Goal: Communication & Community: Connect with others

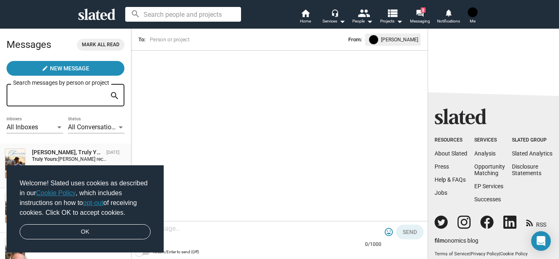
click at [88, 150] on div "[PERSON_NAME], Truly Yours" at bounding box center [67, 153] width 71 height 8
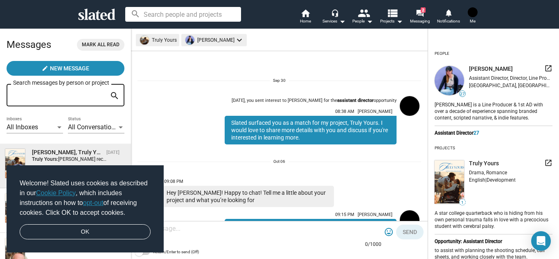
scroll to position [283, 0]
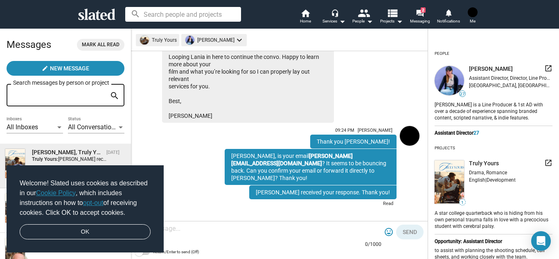
click at [228, 139] on div "09:24 PM [PERSON_NAME] Thank you [PERSON_NAME]! 09:31 PM [PERSON_NAME], is your…" at bounding box center [298, 166] width 196 height 87
click at [454, 79] on img at bounding box center [449, 80] width 29 height 29
click at [401, 86] on div "09:21 PM [PERSON_NAME] Hi there! Looping Lania in here to continue the convo. H…" at bounding box center [280, 72] width 284 height 99
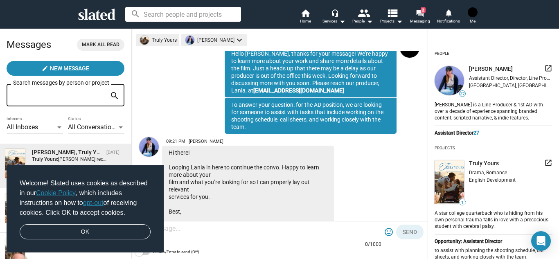
scroll to position [174, 0]
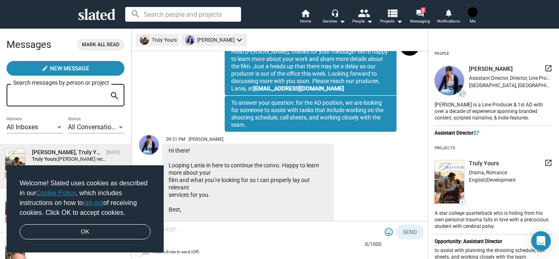
click at [149, 143] on img at bounding box center [149, 145] width 20 height 20
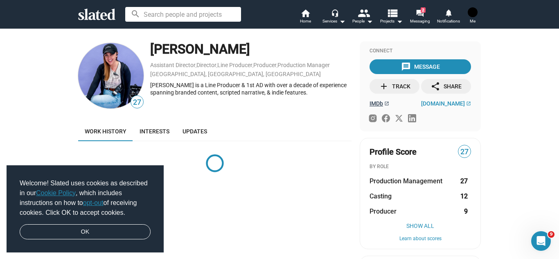
click at [378, 103] on span "IMDb" at bounding box center [377, 103] width 14 height 7
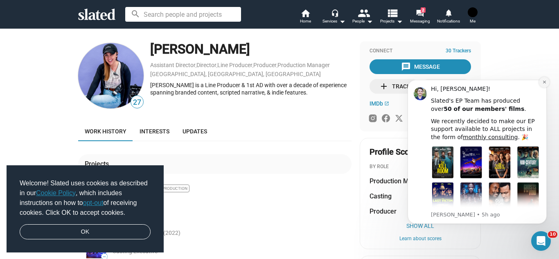
click at [545, 82] on icon "Dismiss notification" at bounding box center [544, 82] width 3 height 3
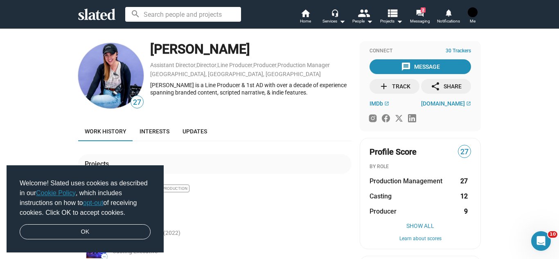
click at [18, 139] on div "27 Elena Weinberg Assistant Director , Director , Line Producer , Producer , Pr…" at bounding box center [279, 240] width 559 height 424
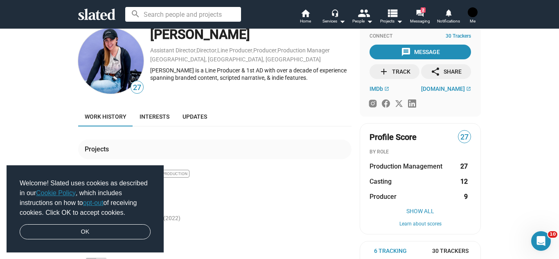
scroll to position [16, 0]
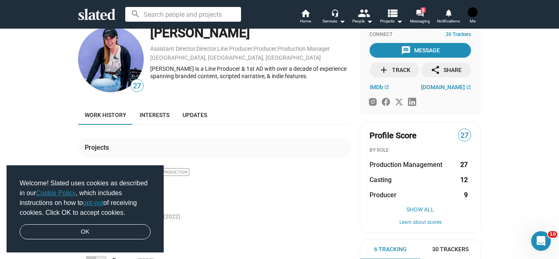
click at [475, 14] on img at bounding box center [473, 12] width 10 height 10
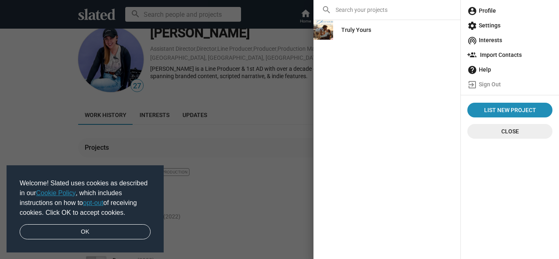
click at [479, 15] on span "account_circle Profile" at bounding box center [509, 10] width 85 height 15
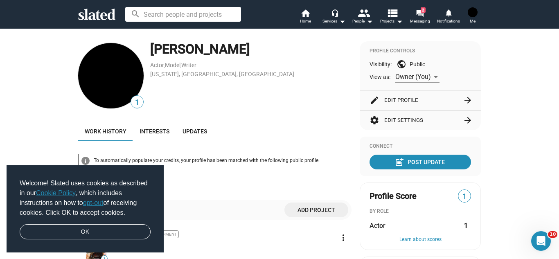
click at [472, 16] on img at bounding box center [473, 12] width 10 height 10
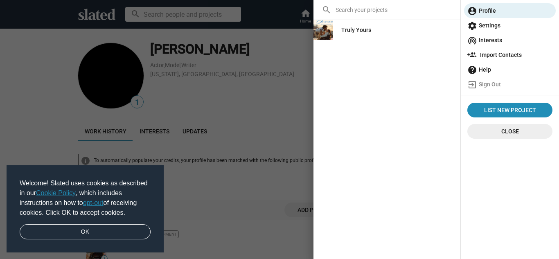
click at [364, 30] on div "Truly Yours" at bounding box center [356, 30] width 30 height 15
